Goal: Transaction & Acquisition: Purchase product/service

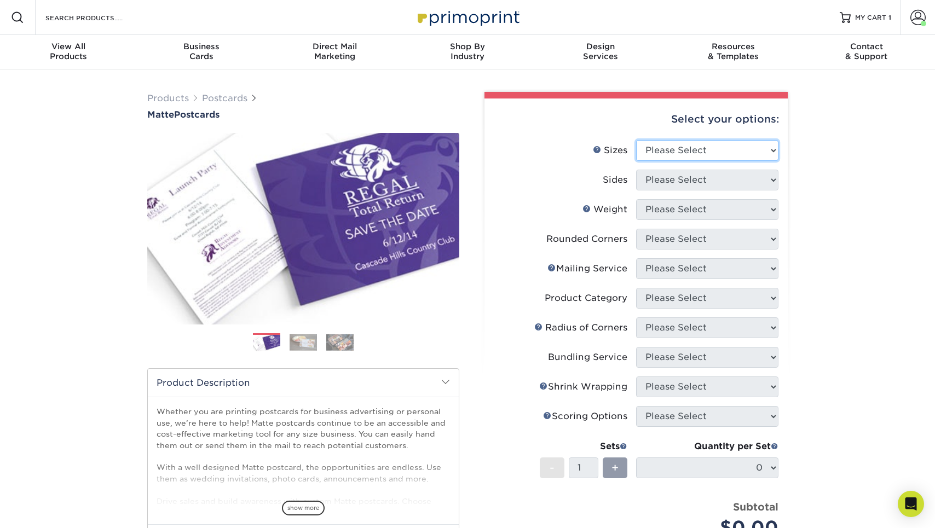
select select "5.00x7.00"
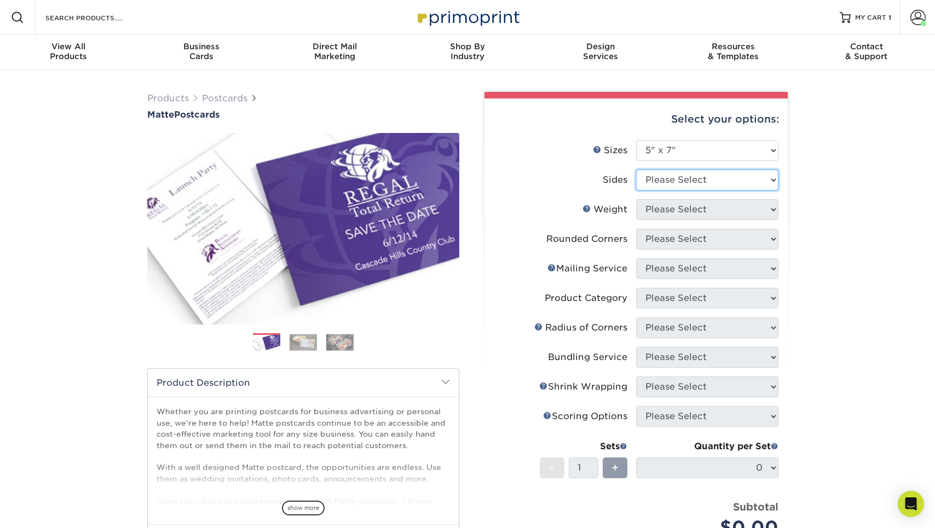
select select "13abbda7-1d64-4f25-8bb2-c179b224825d"
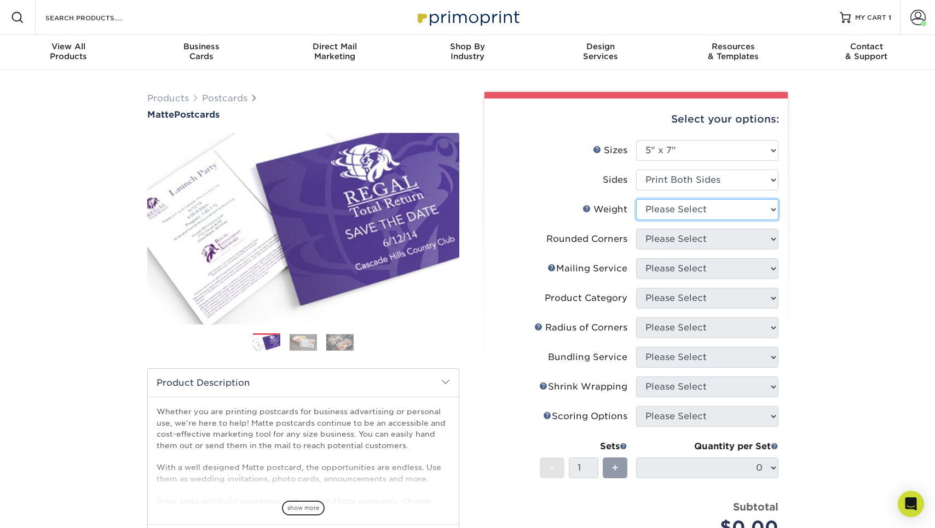
select select "14PT"
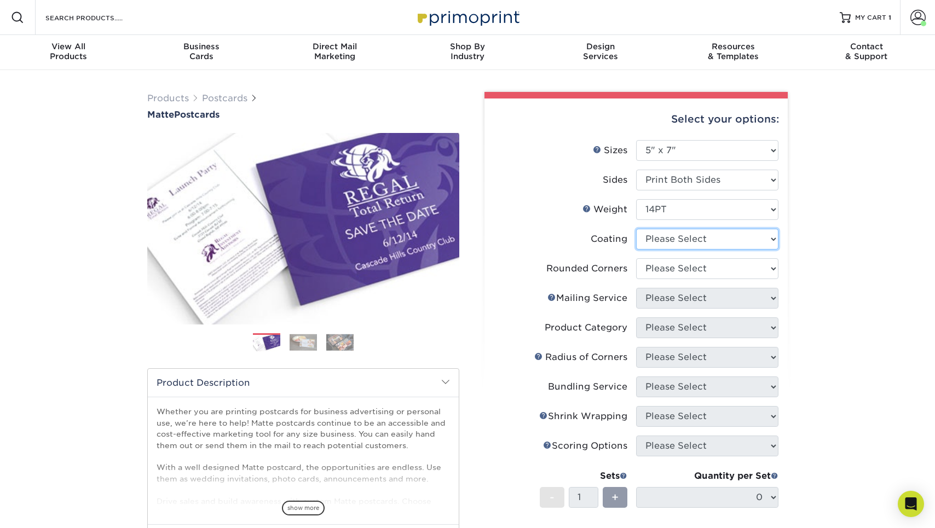
select select "121bb7b5-3b4d-429f-bd8d-bbf80e953313"
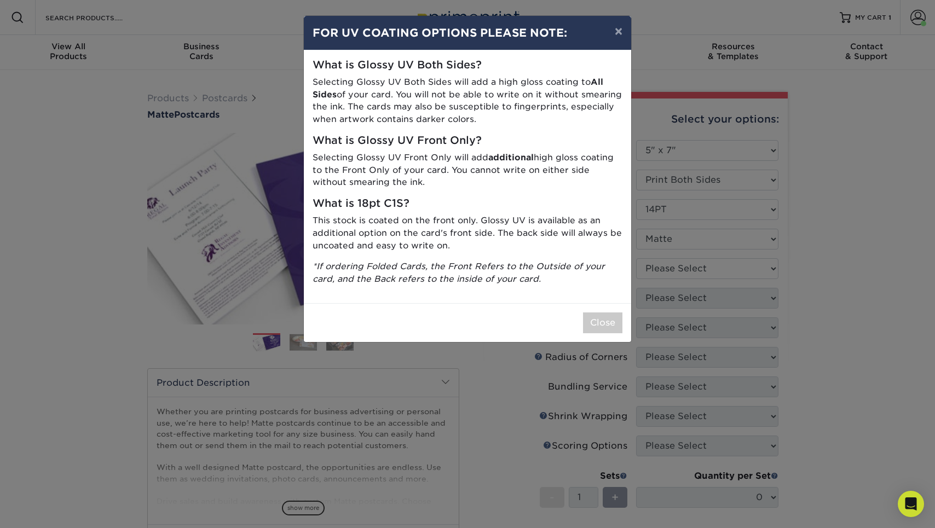
click at [687, 276] on div "× FOR UV COATING OPTIONS PLEASE NOTE: What is Glossy UV Both Sides? Selecting G…" at bounding box center [467, 264] width 935 height 528
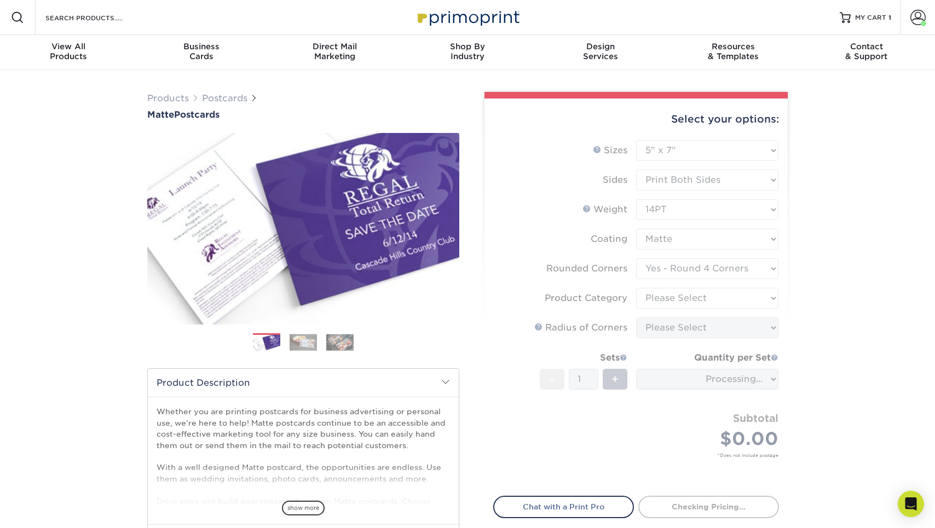
click at [687, 269] on form "Sizes Help Sizes Please Select 1.5" x 7" 2" x 4" 2" x 6" 2" x 7" 2" x 8" 2.12" …" at bounding box center [636, 311] width 286 height 343
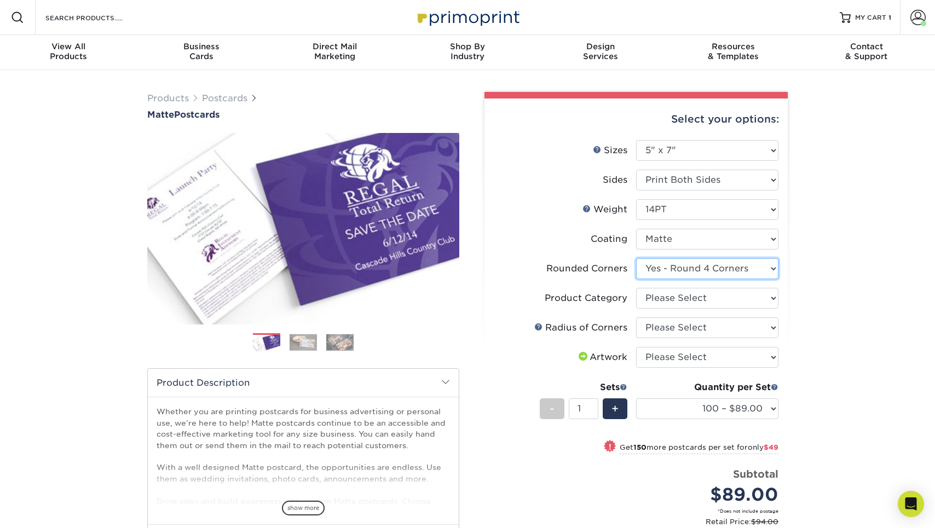
select select "0"
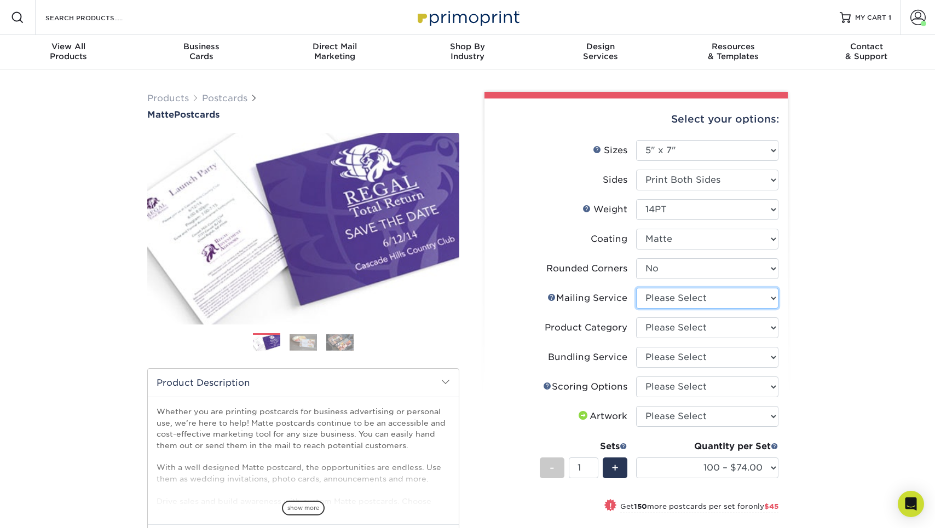
select select "3e5e9bdd-d78a-4c28-a41d-fe1407925ca6"
select select "9b7272e0-d6c8-4c3c-8e97-d3a1bcdab858"
select select "58689abb-25c0-461c-a4c3-a80b627d6649"
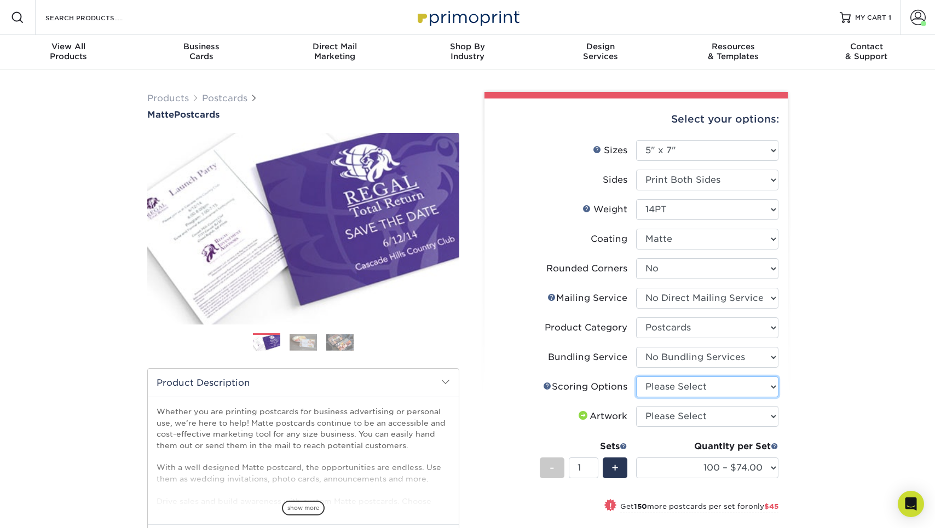
select select "16ebe401-5398-422d-8cb0-f3adbb82deb5"
select select "upload"
select select "1000 – $172.00"
